Goal: Information Seeking & Learning: Stay updated

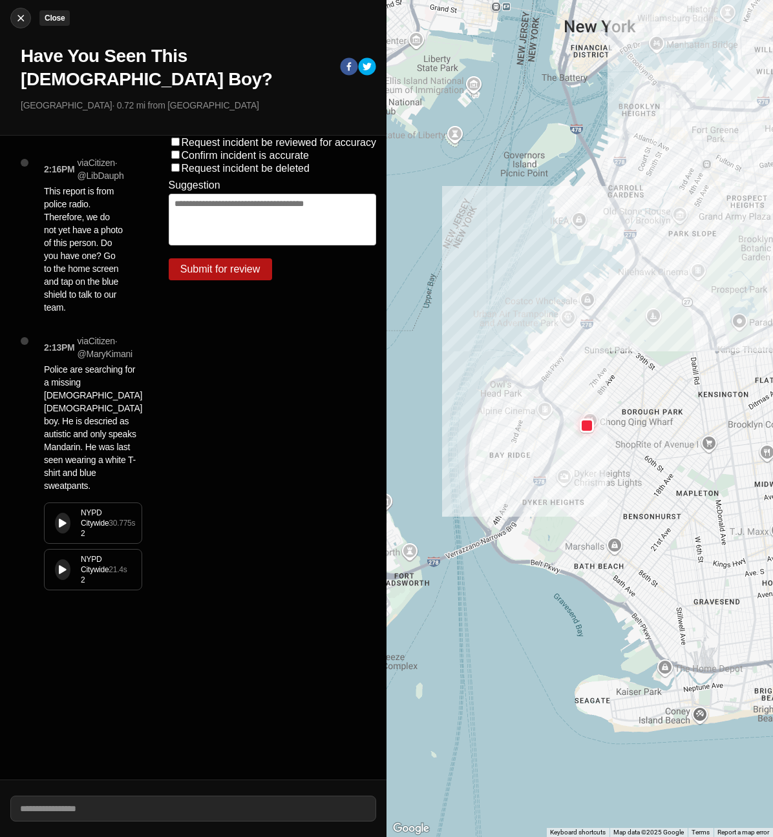
click at [17, 22] on img at bounding box center [20, 18] width 13 height 13
select select "*"
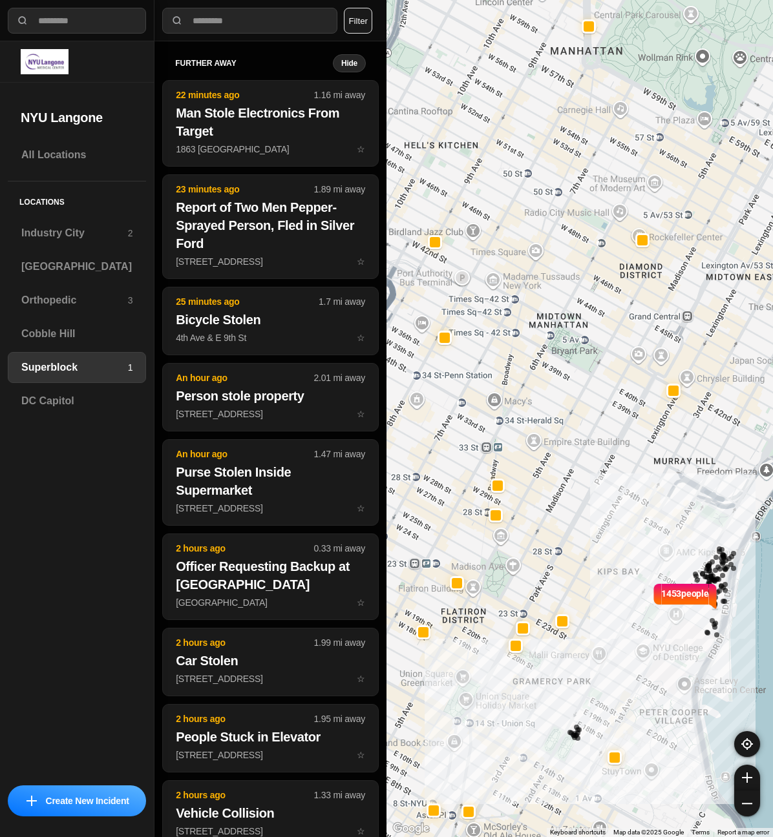
select select "*"
